Goal: Transaction & Acquisition: Purchase product/service

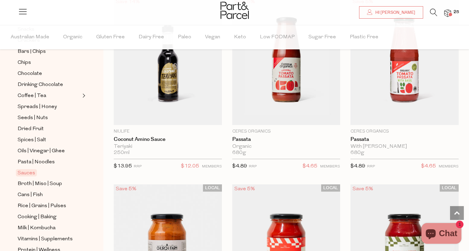
scroll to position [156, 0]
click at [58, 205] on span "Rice | Grains | Pulses" at bounding box center [42, 205] width 49 height 8
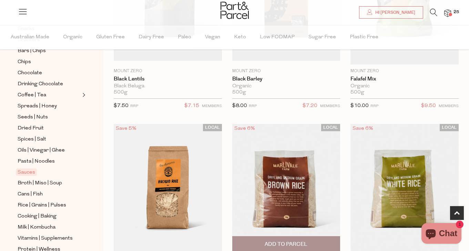
scroll to position [355, 0]
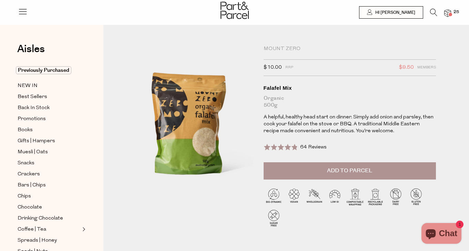
click at [316, 145] on span "64 Reviews" at bounding box center [313, 146] width 27 height 5
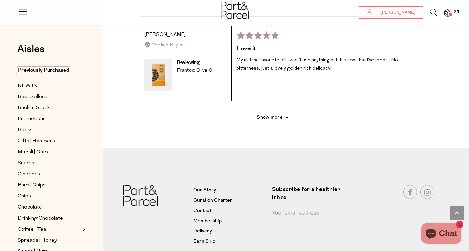
scroll to position [1499, 0]
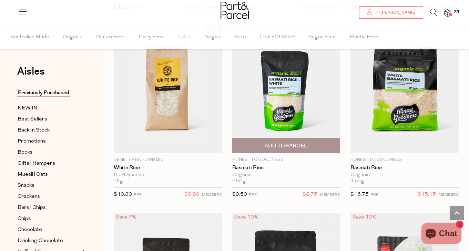
scroll to position [646, 0]
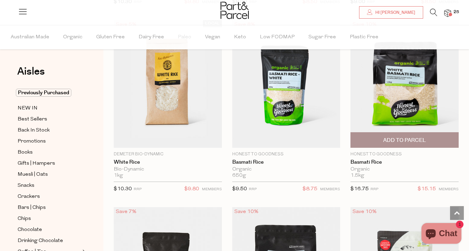
click at [428, 140] on span "Add To Parcel" at bounding box center [405, 139] width 104 height 15
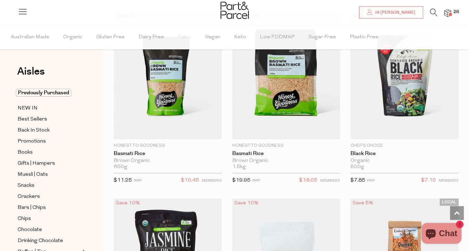
scroll to position [840, 0]
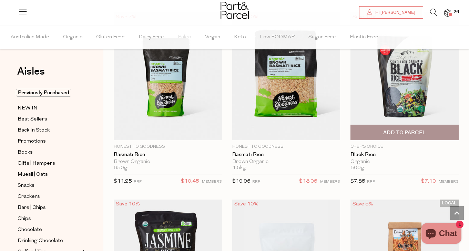
click at [402, 131] on span "Add To Parcel" at bounding box center [404, 132] width 43 height 7
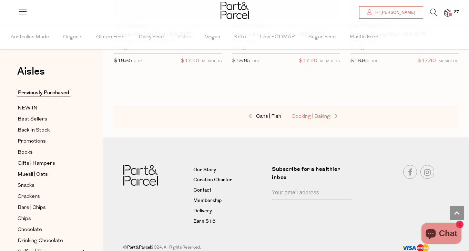
scroll to position [2454, 0]
click at [306, 114] on span "Cooking | Baking" at bounding box center [311, 116] width 39 height 5
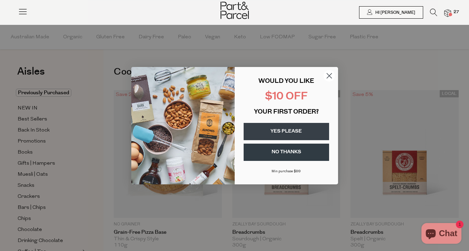
click at [332, 71] on circle "Close dialog" at bounding box center [328, 75] width 11 height 11
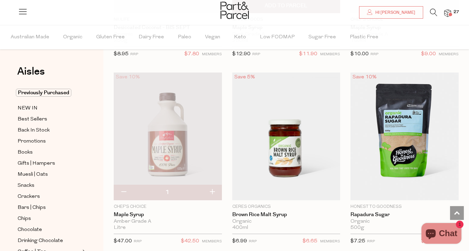
scroll to position [2268, 0]
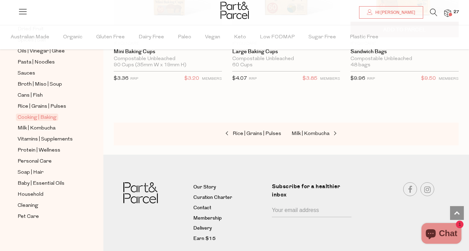
scroll to position [255, 0]
click at [452, 14] on span at bounding box center [450, 14] width 3 height 3
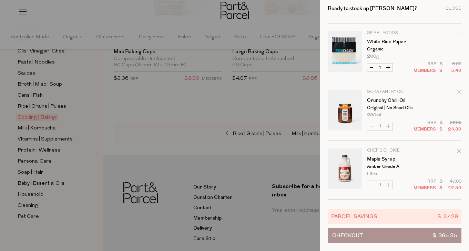
scroll to position [289, 0]
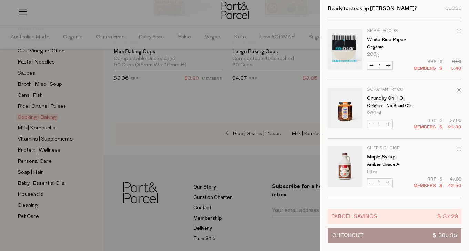
click at [388, 124] on button "Increase Crunchy Chilli Oil" at bounding box center [388, 124] width 8 height 8
type input "2"
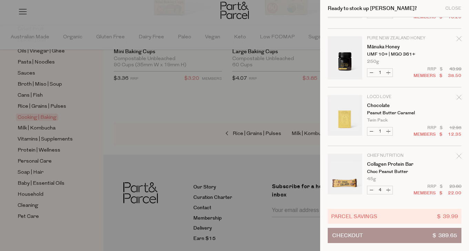
scroll to position [880, 0]
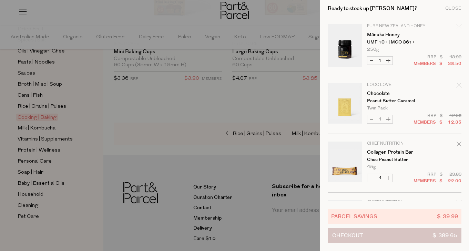
click at [382, 235] on button "Checkout $ 389.65" at bounding box center [395, 234] width 134 height 15
